Goal: Task Accomplishment & Management: Manage account settings

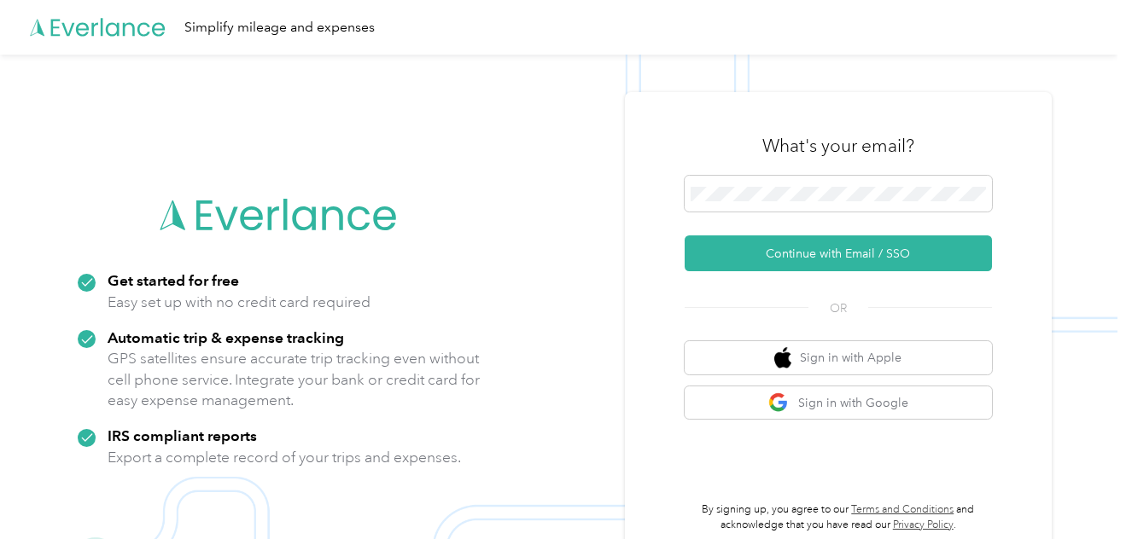
drag, startPoint x: 807, startPoint y: 256, endPoint x: 511, endPoint y: 258, distance: 296.2
click at [808, 256] on button "Continue with Email / SSO" at bounding box center [838, 254] width 307 height 36
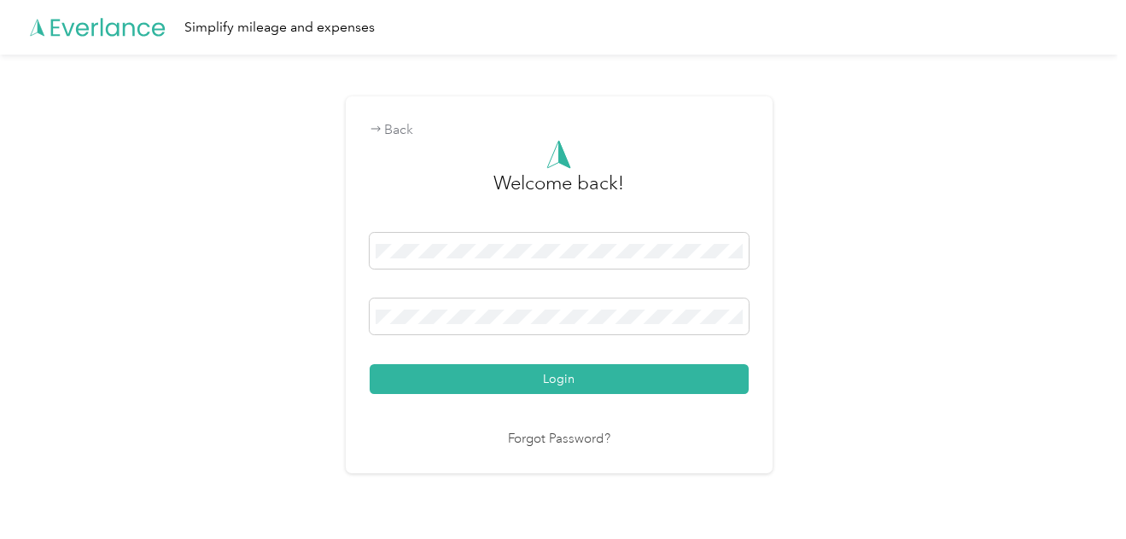
click at [370, 364] on button "Login" at bounding box center [559, 379] width 379 height 30
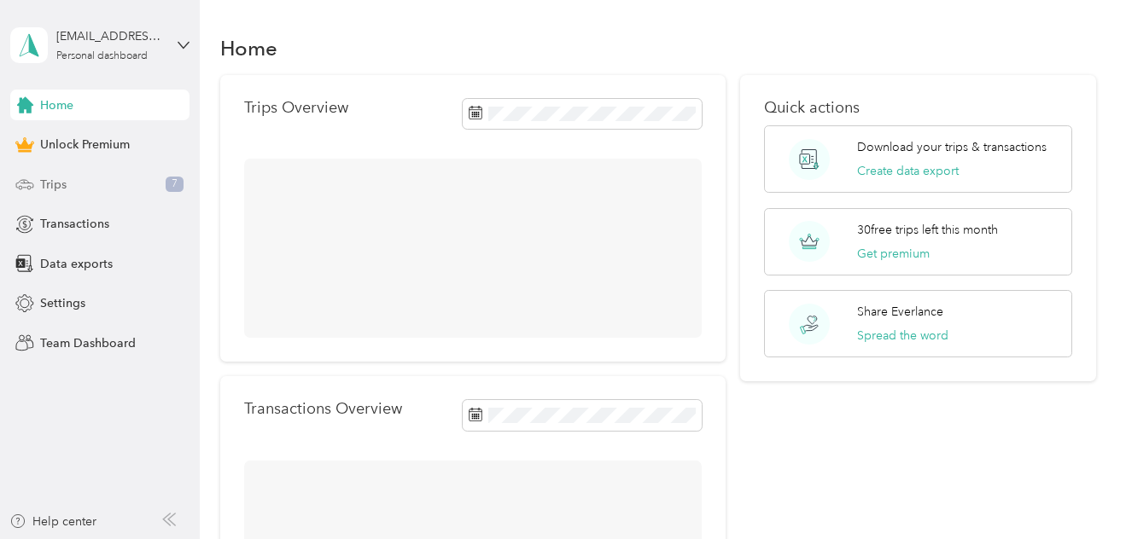
click at [60, 185] on span "Trips" at bounding box center [53, 185] width 26 height 18
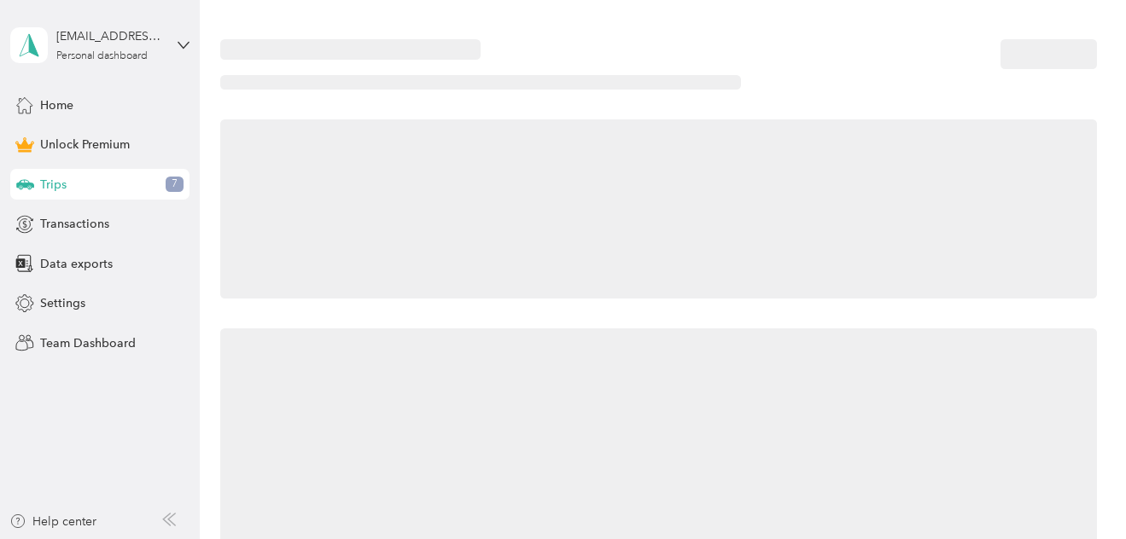
click at [60, 185] on span "Trips" at bounding box center [53, 185] width 26 height 18
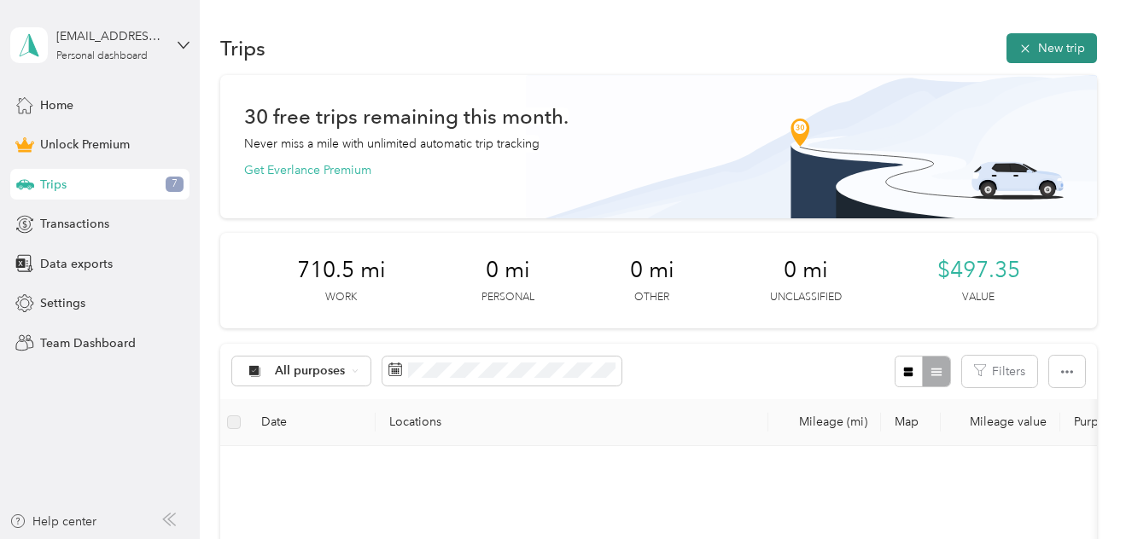
click at [1035, 44] on button "New trip" at bounding box center [1051, 48] width 90 height 30
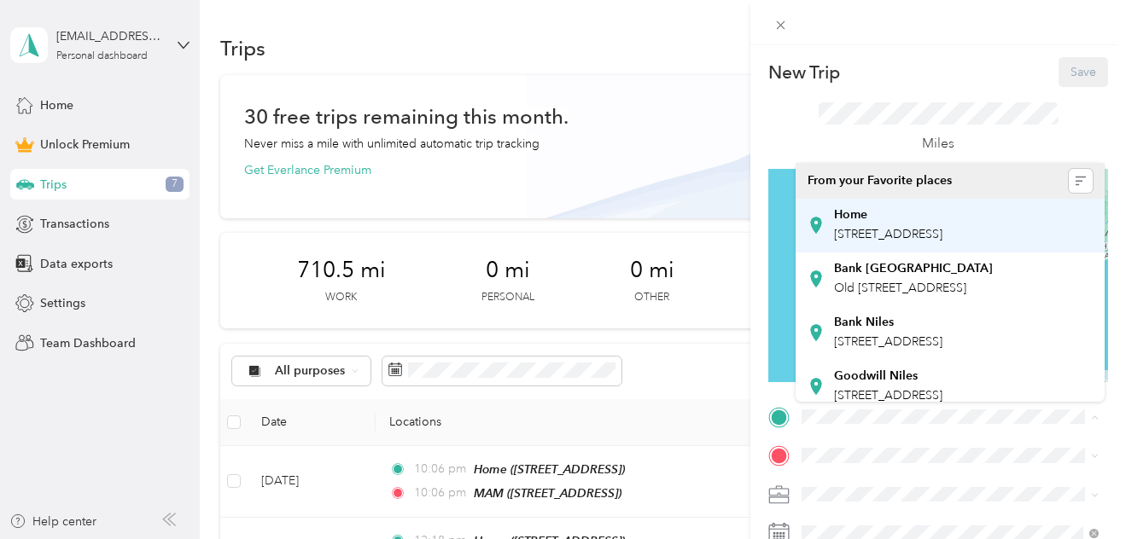
click at [847, 220] on strong "Home" at bounding box center [850, 214] width 33 height 15
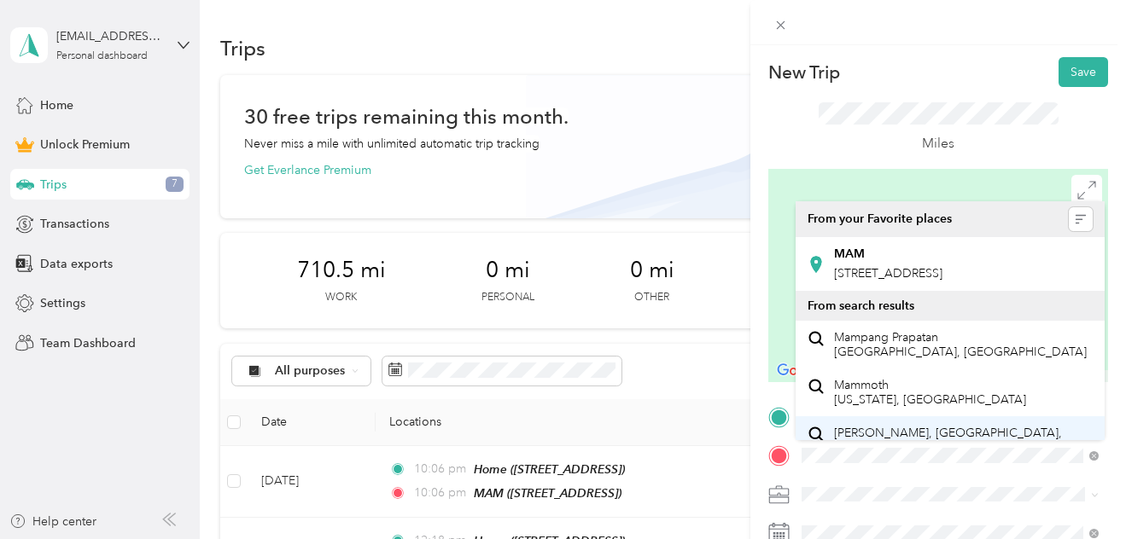
drag, startPoint x: 861, startPoint y: 264, endPoint x: 851, endPoint y: 416, distance: 152.3
click at [861, 263] on div "MAM [STREET_ADDRESS]" at bounding box center [888, 265] width 108 height 36
click at [861, 266] on span "[STREET_ADDRESS]" at bounding box center [888, 273] width 108 height 15
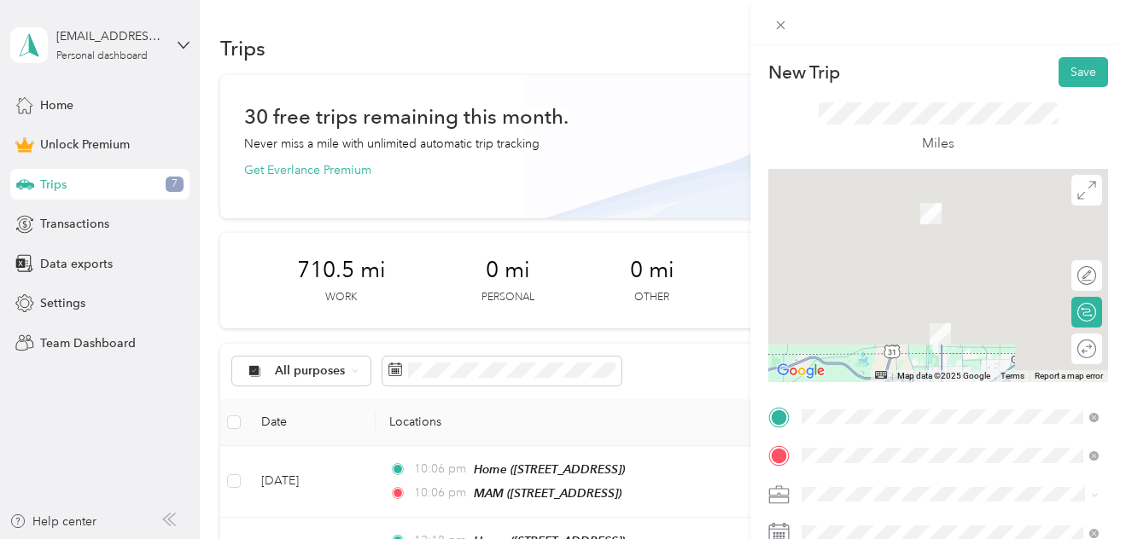
scroll to position [57, 0]
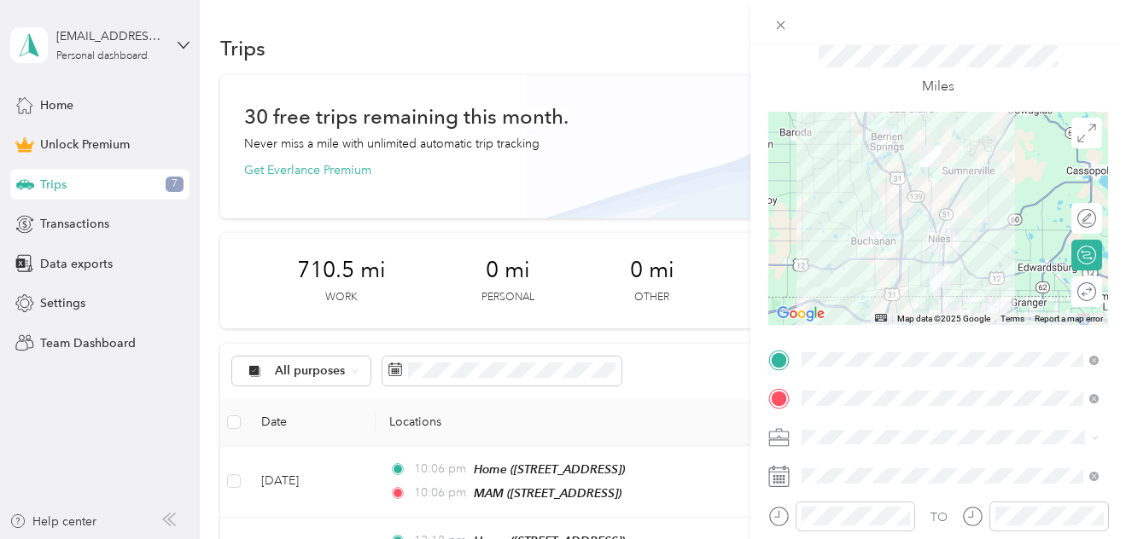
click at [1093, 438] on icon at bounding box center [1095, 438] width 8 height 8
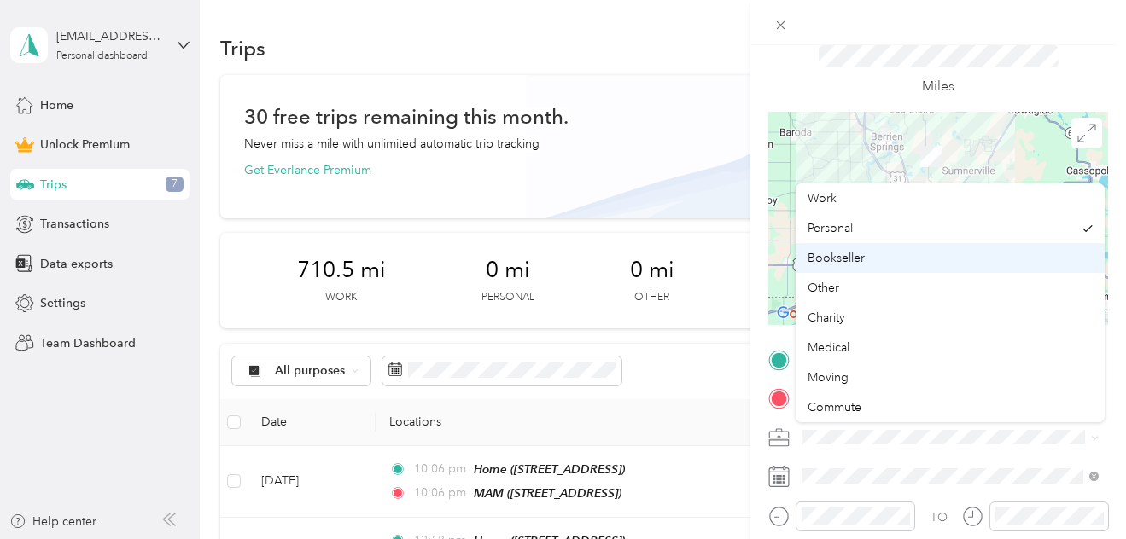
click at [830, 264] on li "Bookseller" at bounding box center [949, 258] width 309 height 30
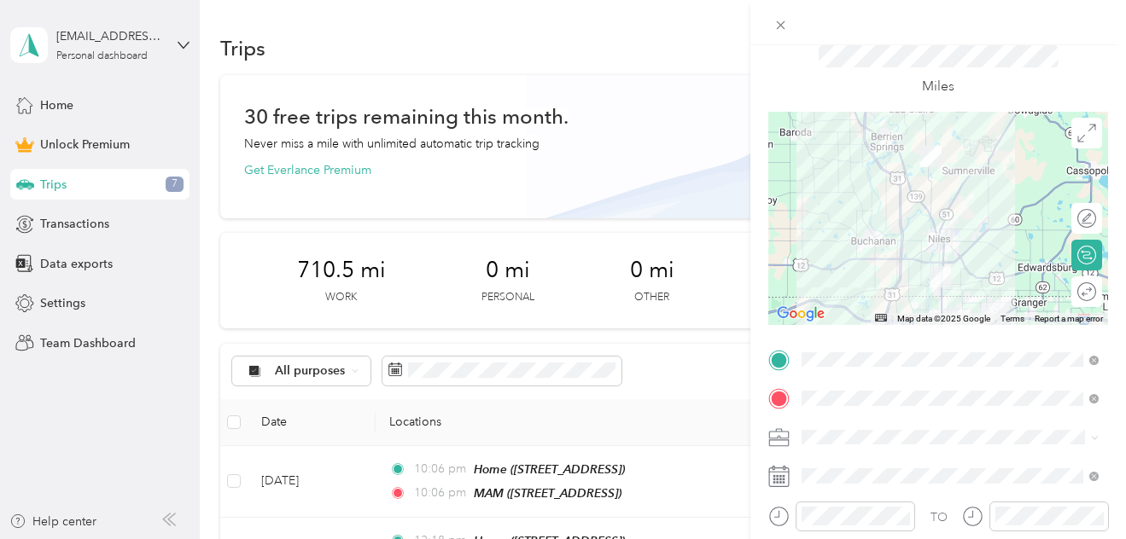
click at [785, 480] on icon at bounding box center [778, 476] width 21 height 21
click at [786, 480] on icon at bounding box center [778, 476] width 21 height 21
click at [781, 474] on icon at bounding box center [778, 476] width 21 height 21
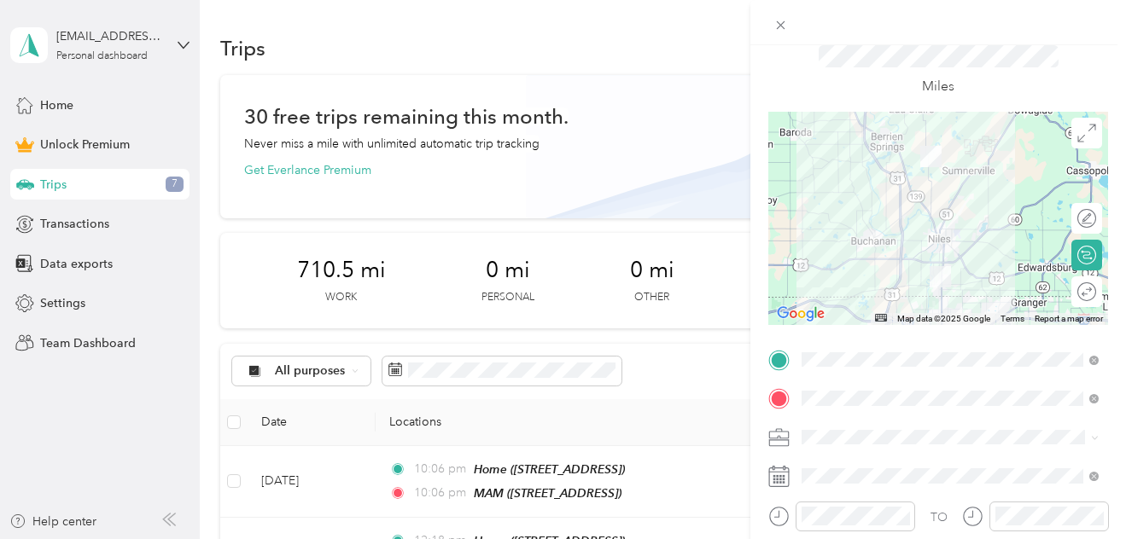
click at [781, 474] on icon at bounding box center [778, 476] width 21 height 21
click at [783, 483] on icon at bounding box center [778, 476] width 21 height 21
click at [731, 469] on div "New Trip Save This trip cannot be edited because it is either under review, app…" at bounding box center [563, 269] width 1126 height 539
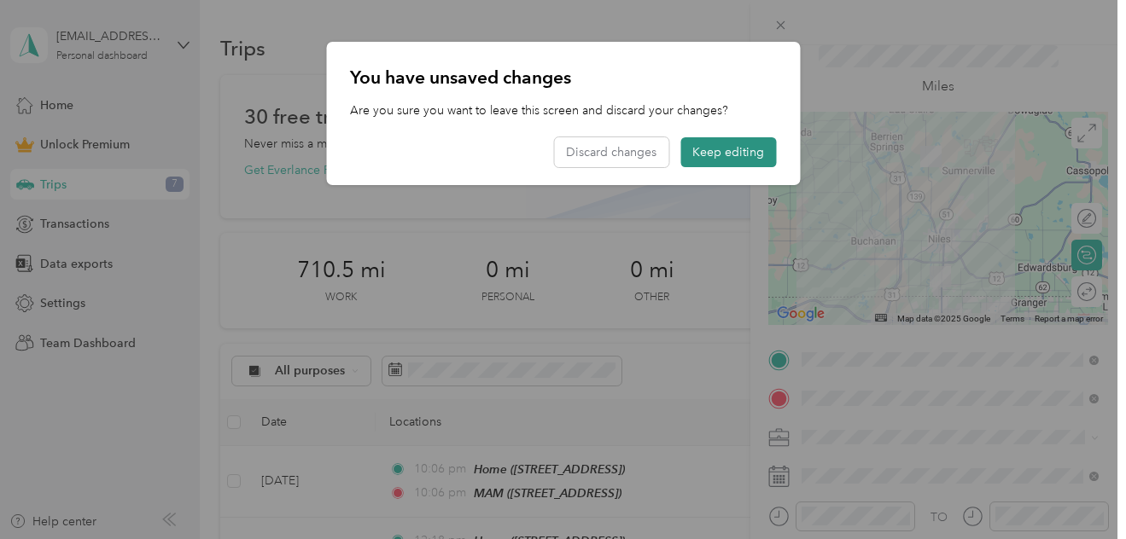
click at [721, 156] on button "Keep editing" at bounding box center [728, 152] width 96 height 30
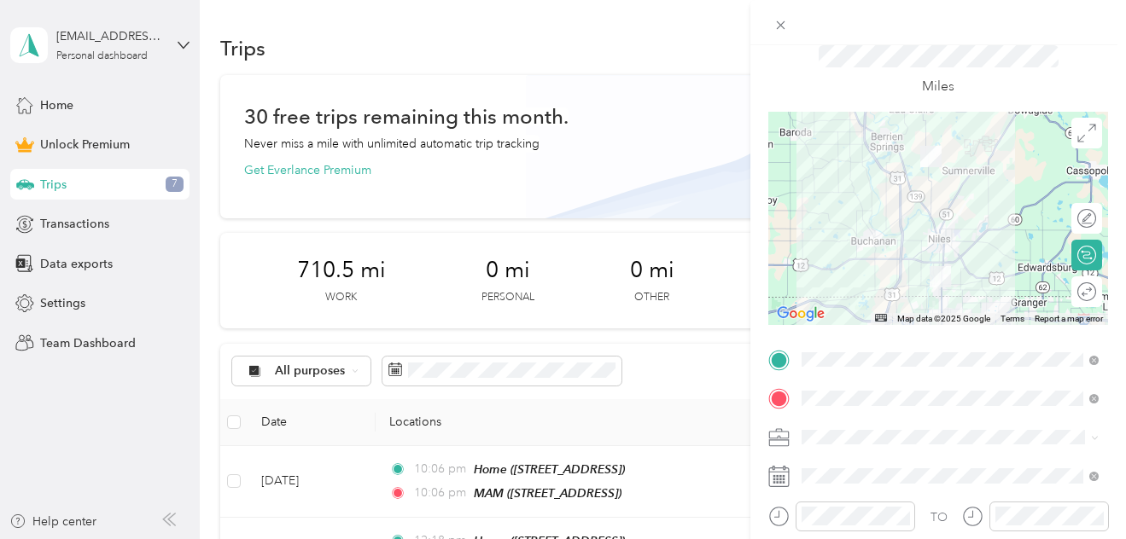
click at [778, 481] on rect at bounding box center [778, 480] width 3 height 3
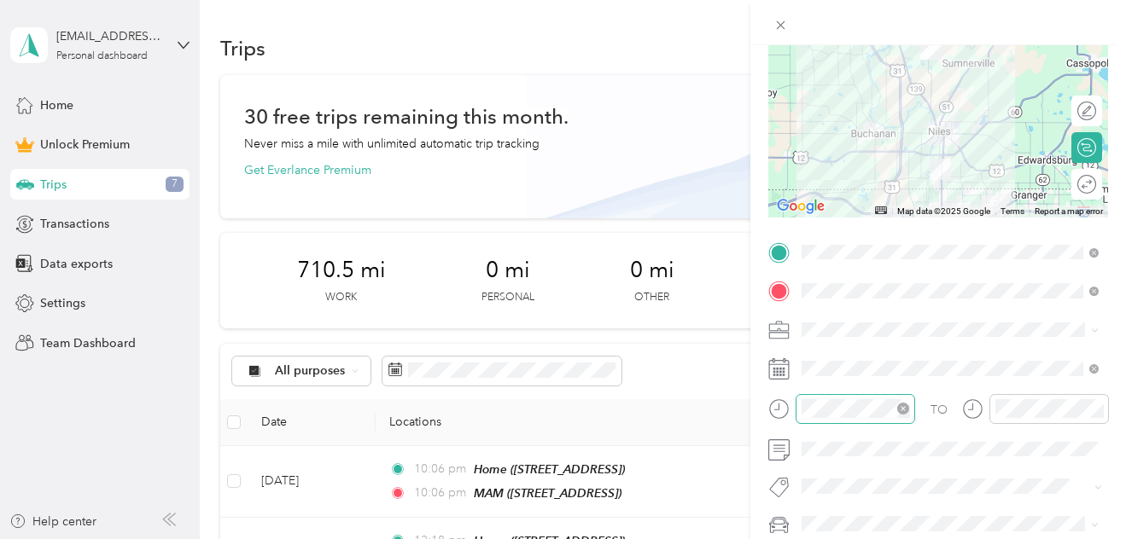
scroll to position [171, 0]
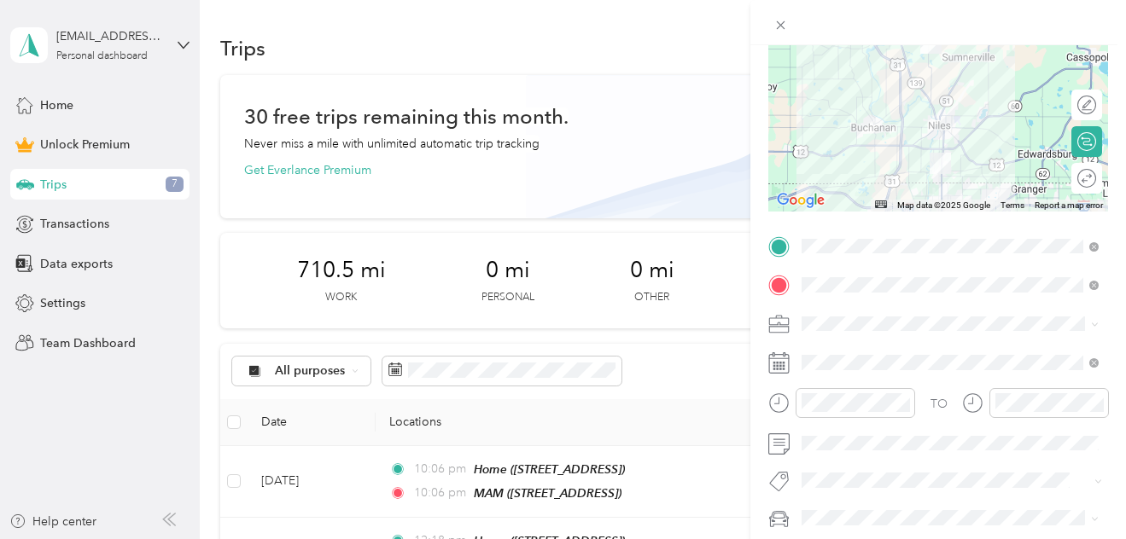
click at [781, 369] on icon at bounding box center [778, 363] width 21 height 21
click at [781, 365] on icon at bounding box center [778, 363] width 21 height 21
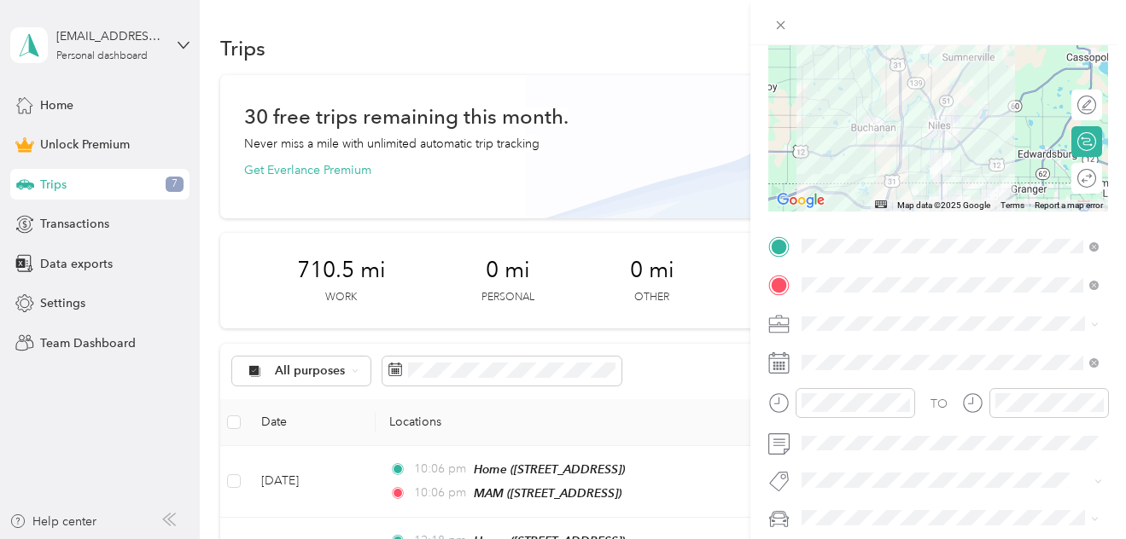
click at [781, 364] on icon at bounding box center [778, 363] width 21 height 21
click at [781, 364] on rect at bounding box center [780, 363] width 3 height 3
click at [781, 363] on rect at bounding box center [780, 363] width 3 height 3
click at [1091, 362] on icon at bounding box center [1093, 362] width 9 height 9
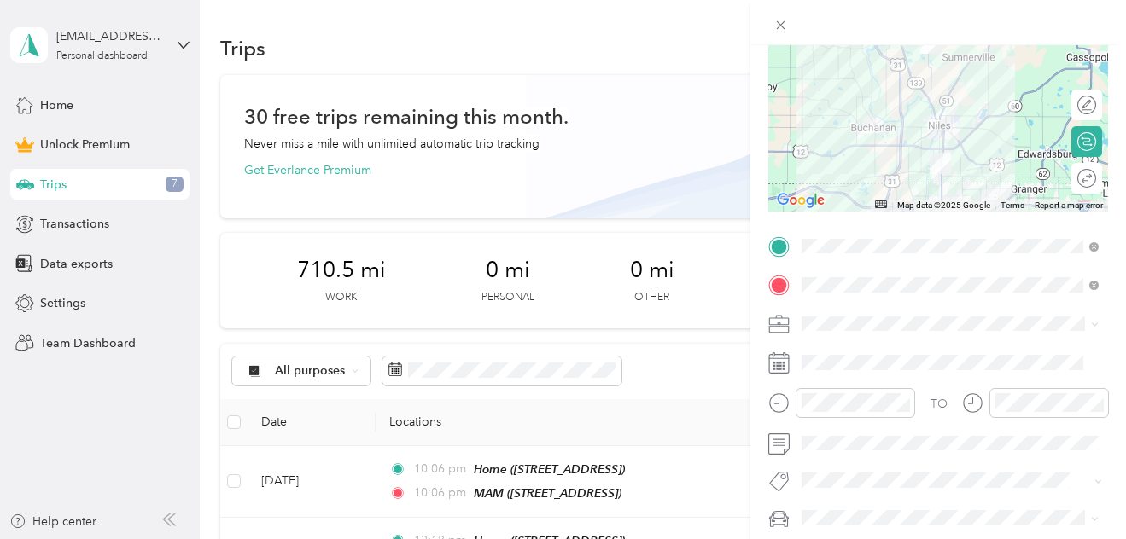
click at [785, 369] on icon at bounding box center [778, 363] width 21 height 21
click at [785, 367] on icon at bounding box center [778, 363] width 21 height 21
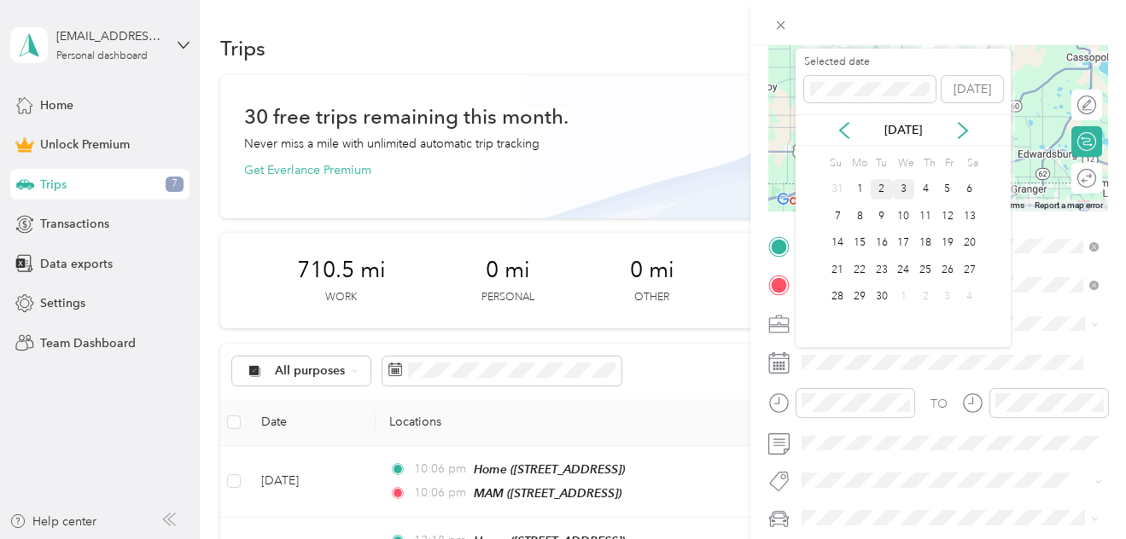
click at [879, 188] on div "2" at bounding box center [882, 189] width 22 height 21
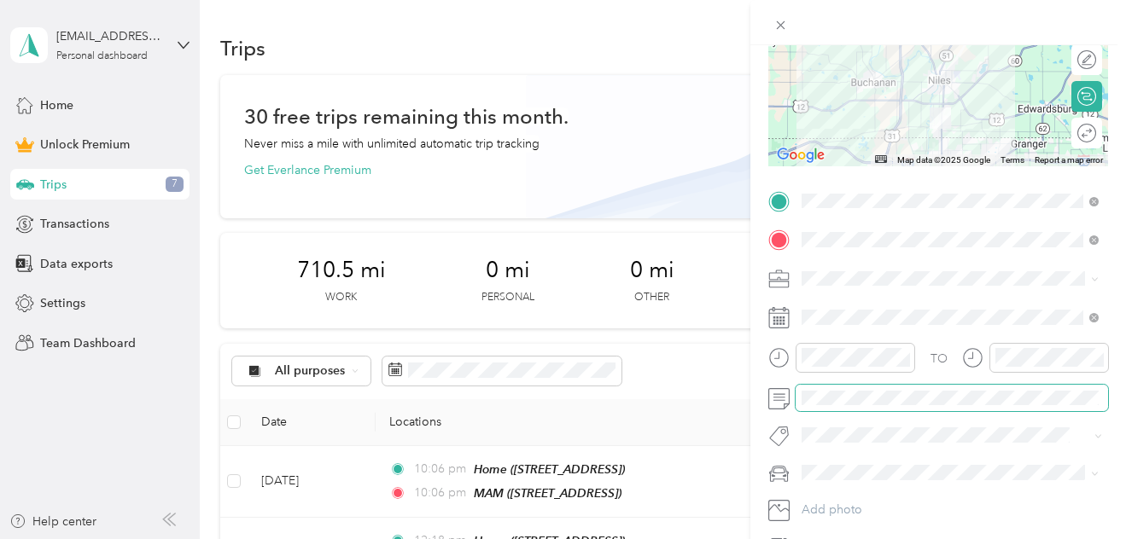
scroll to position [76, 0]
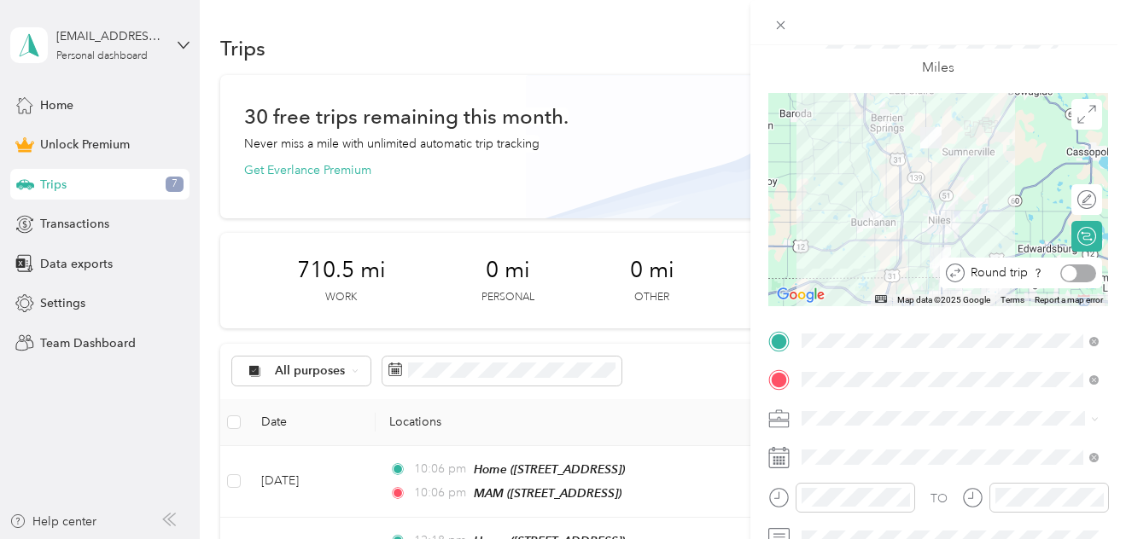
click at [1065, 271] on div at bounding box center [1069, 272] width 15 height 15
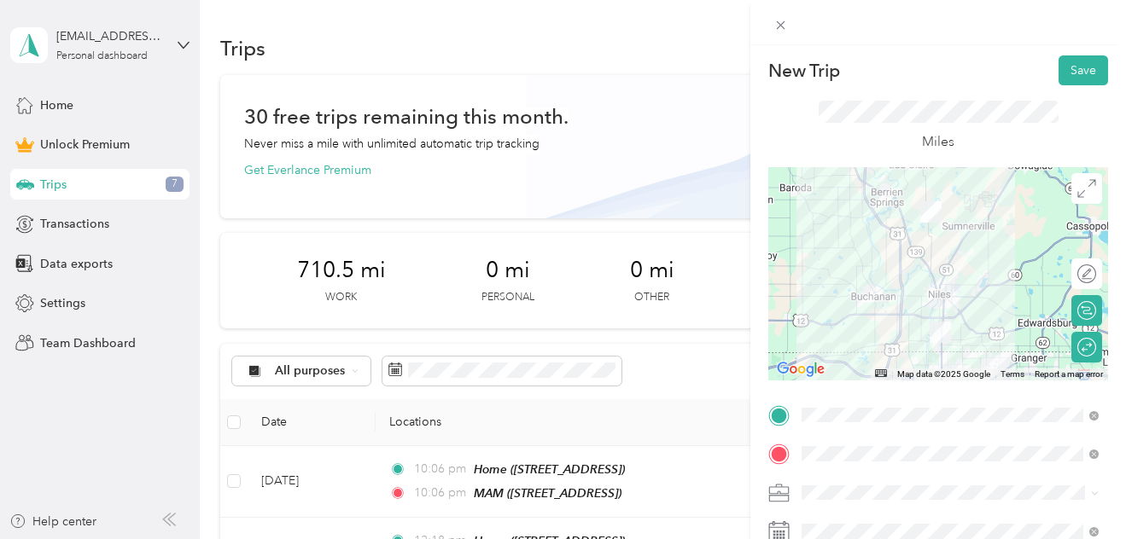
scroll to position [0, 0]
click at [1078, 64] on button "Save" at bounding box center [1083, 72] width 50 height 30
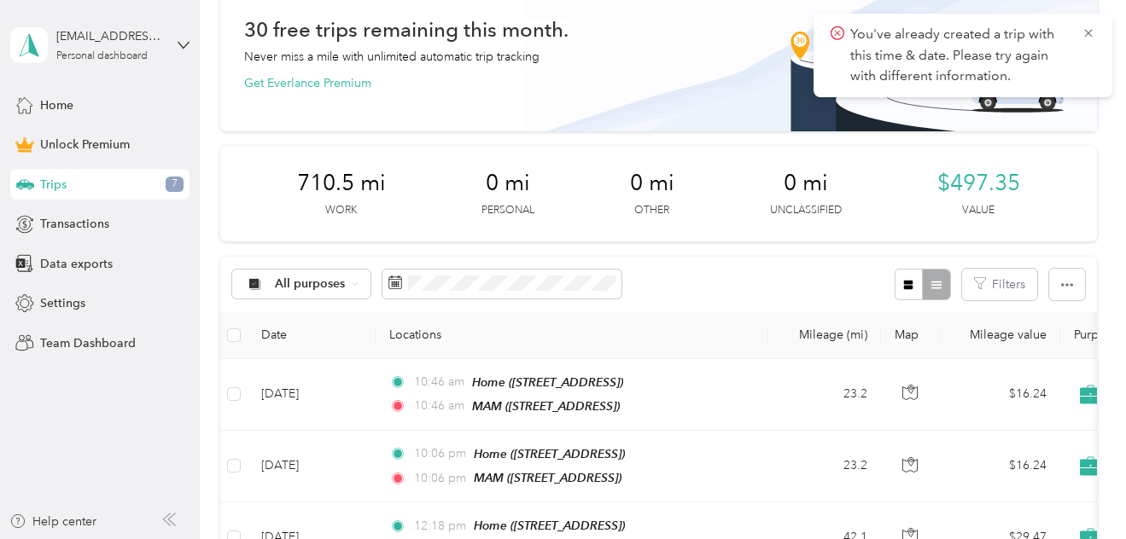
scroll to position [114, 0]
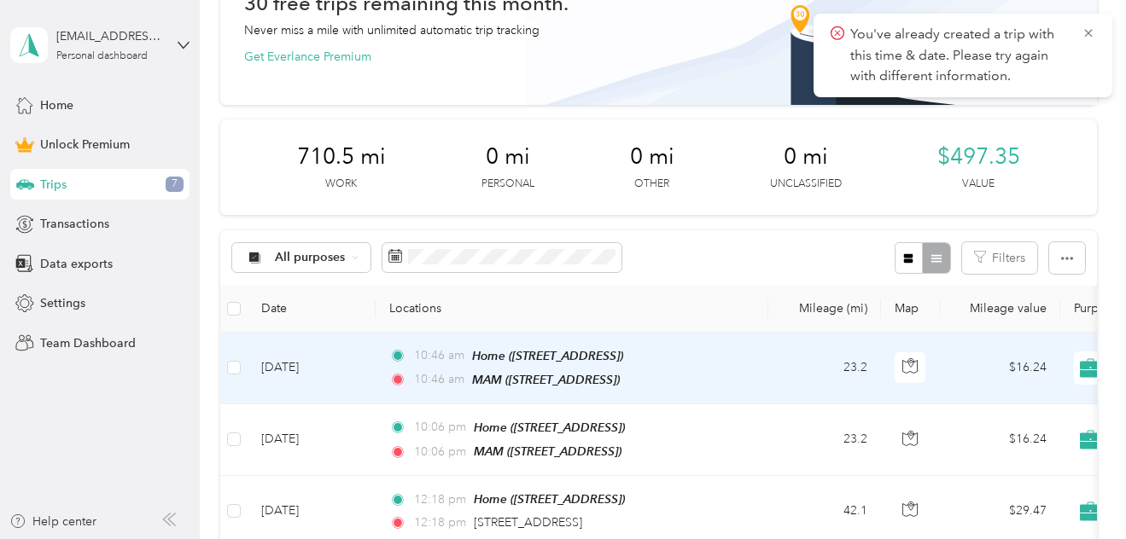
click at [314, 370] on td "[DATE]" at bounding box center [312, 369] width 128 height 72
click at [314, 370] on div at bounding box center [563, 269] width 1126 height 539
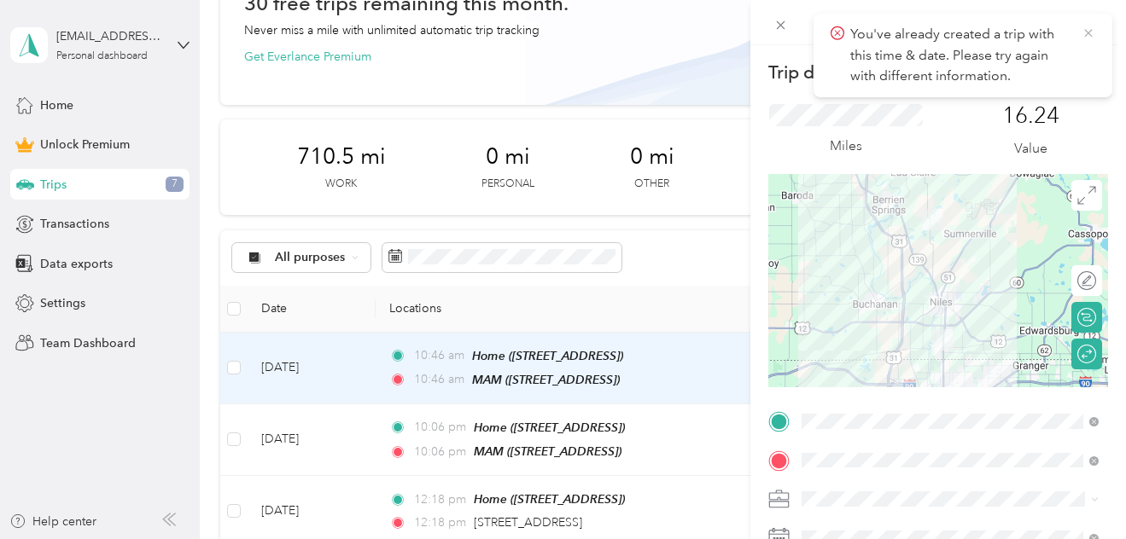
click at [1089, 32] on icon at bounding box center [1088, 33] width 14 height 15
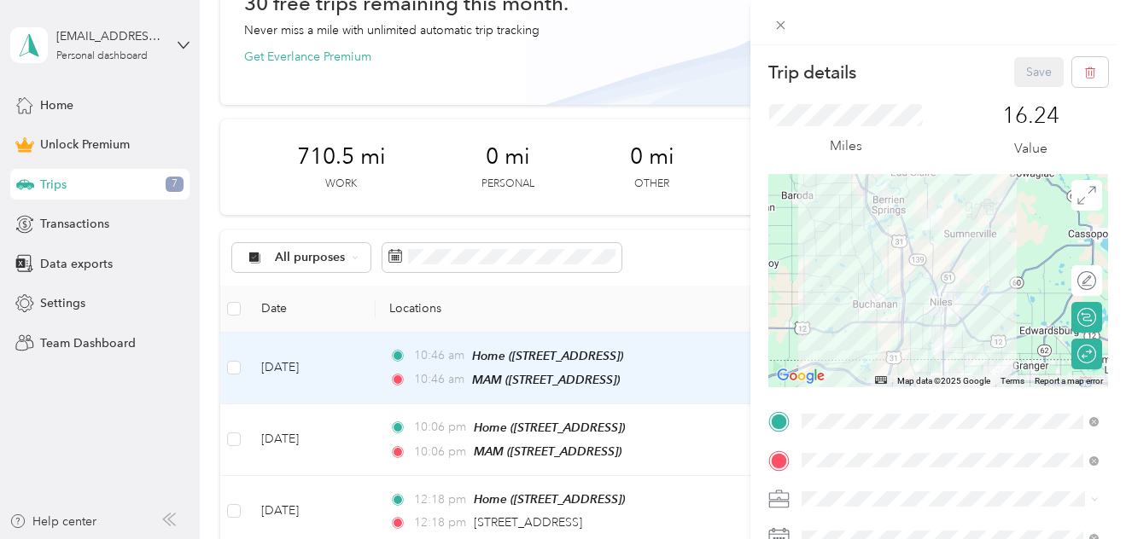
click at [1041, 71] on div "Save" at bounding box center [1061, 72] width 95 height 30
click at [784, 24] on icon at bounding box center [780, 25] width 15 height 15
